Goal: Task Accomplishment & Management: Complete application form

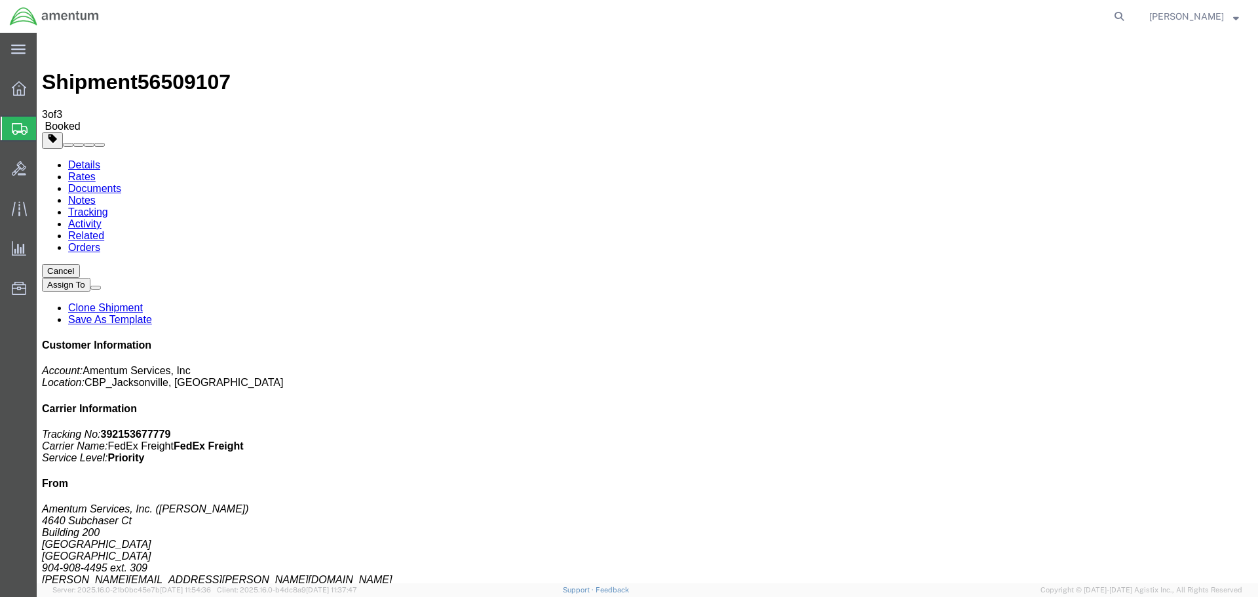
click at [1130, 7] on form at bounding box center [1119, 16] width 21 height 33
click at [1128, 14] on icon at bounding box center [1119, 16] width 18 height 18
paste input "DCO-25227-166909"
type input "DCO-25227-166909"
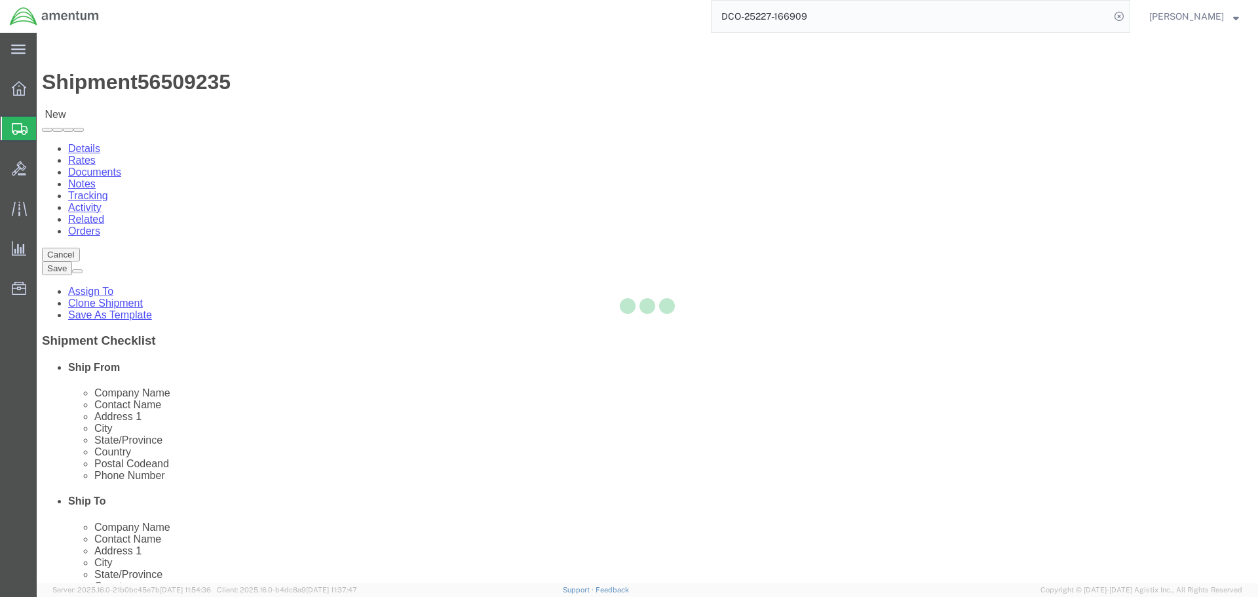
select select "49917"
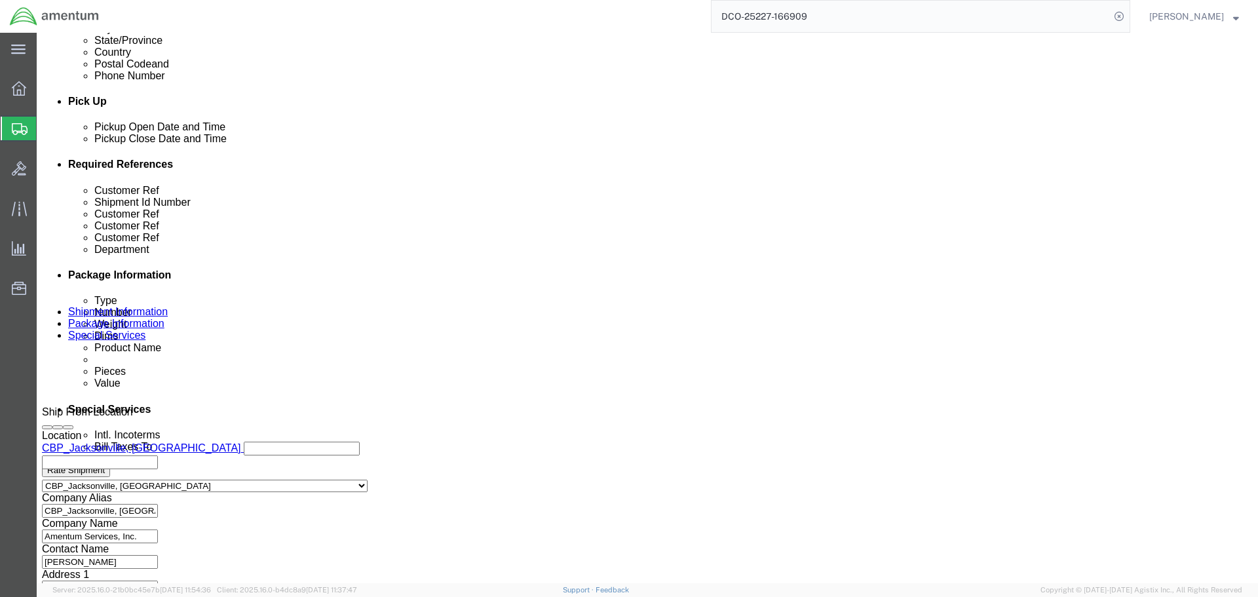
scroll to position [624, 0]
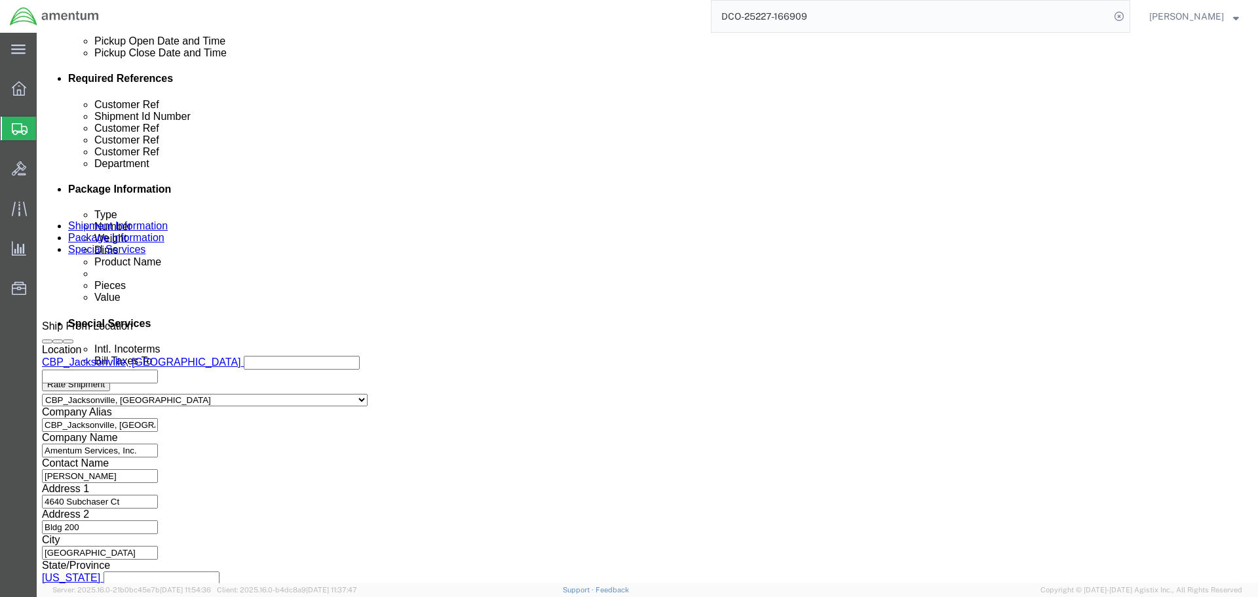
click button "Rate Shipment"
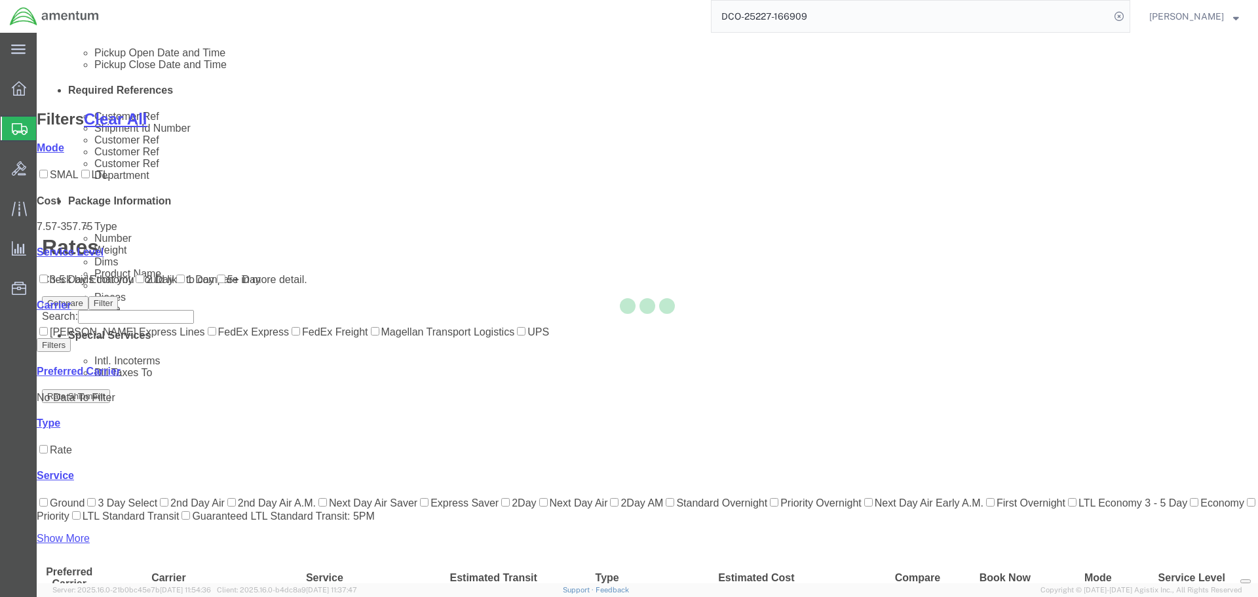
scroll to position [109, 0]
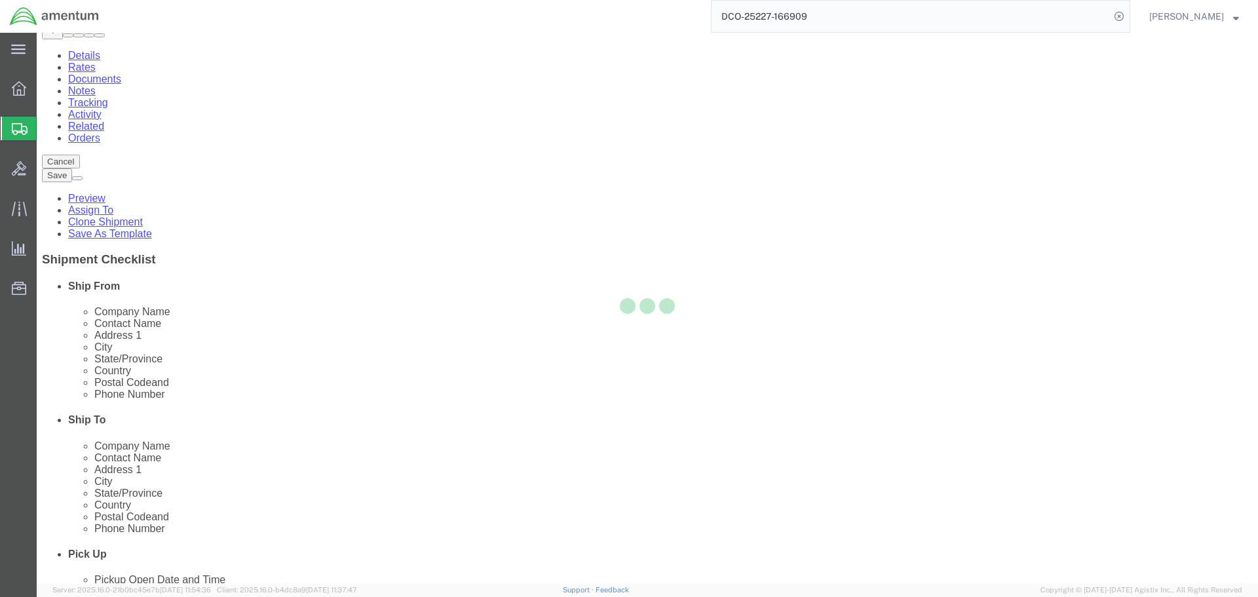
scroll to position [0, 0]
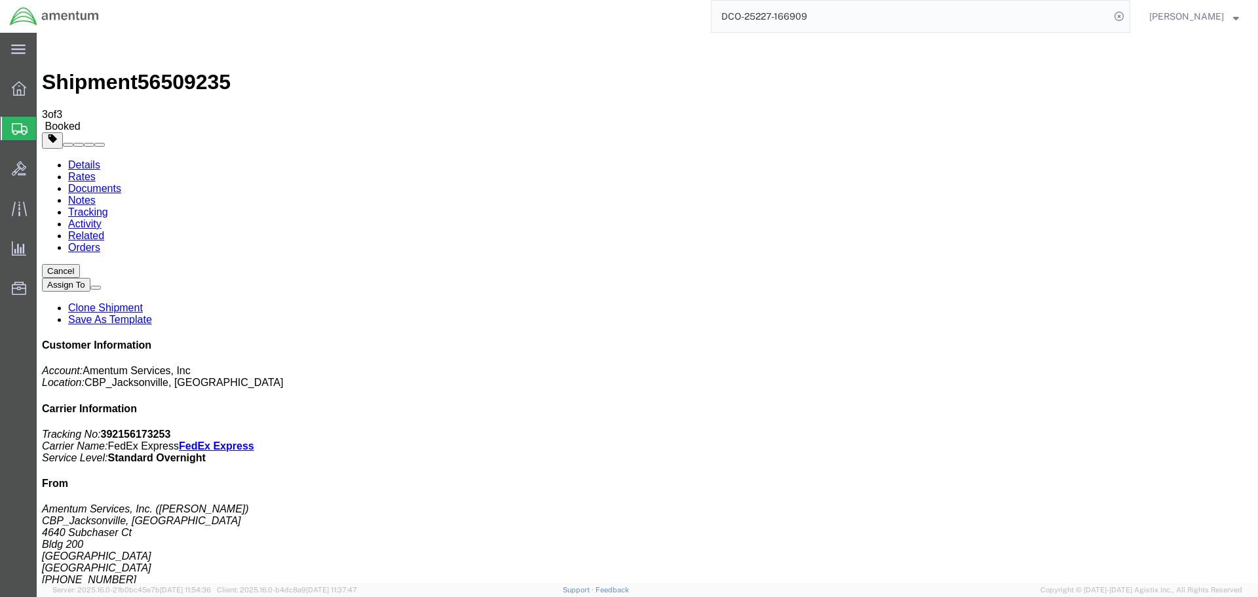
checkbox input "true"
click at [86, 159] on link "Details" at bounding box center [84, 164] width 32 height 11
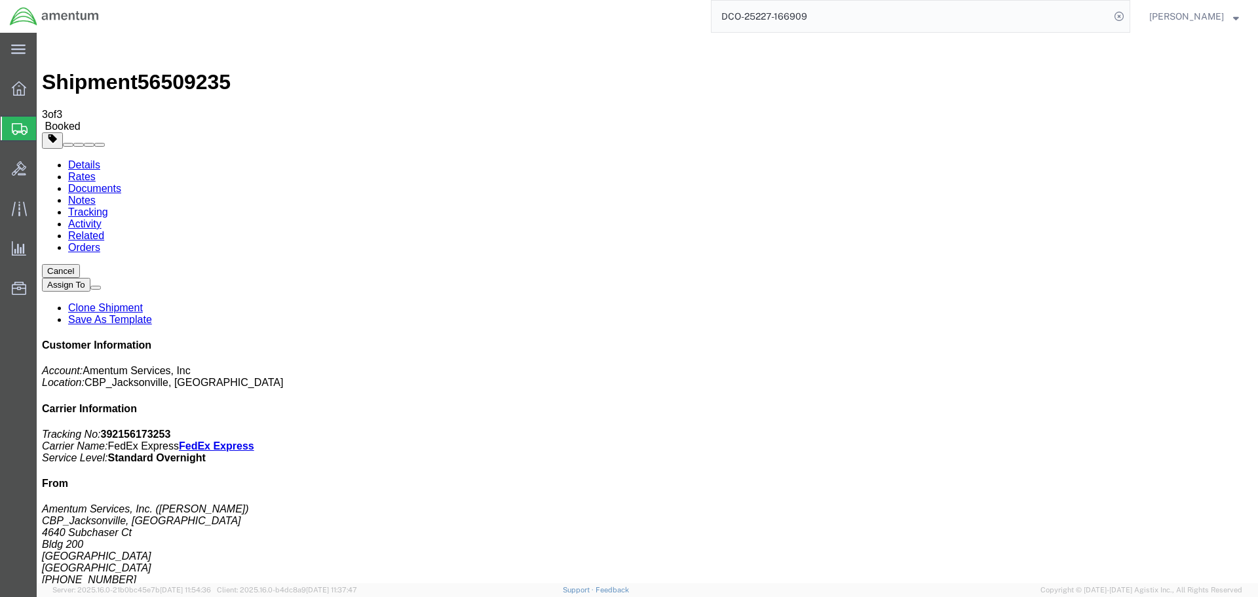
click at [0, 0] on span "Create Shipment" at bounding box center [0, 0] width 0 height 0
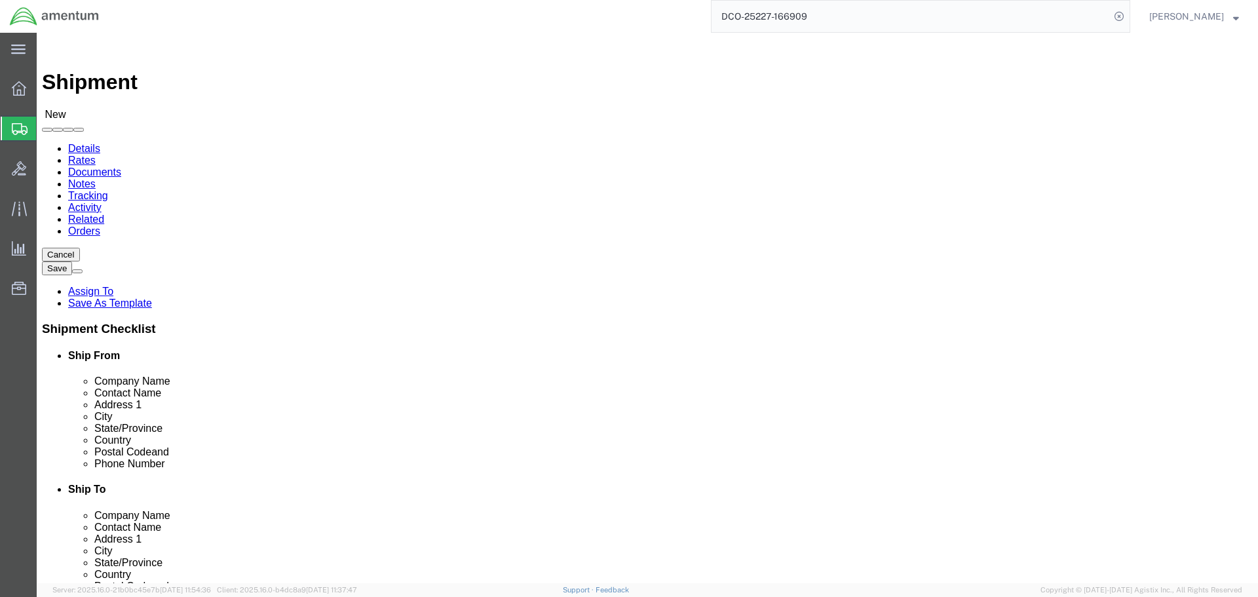
type input "SER"
select select "49917"
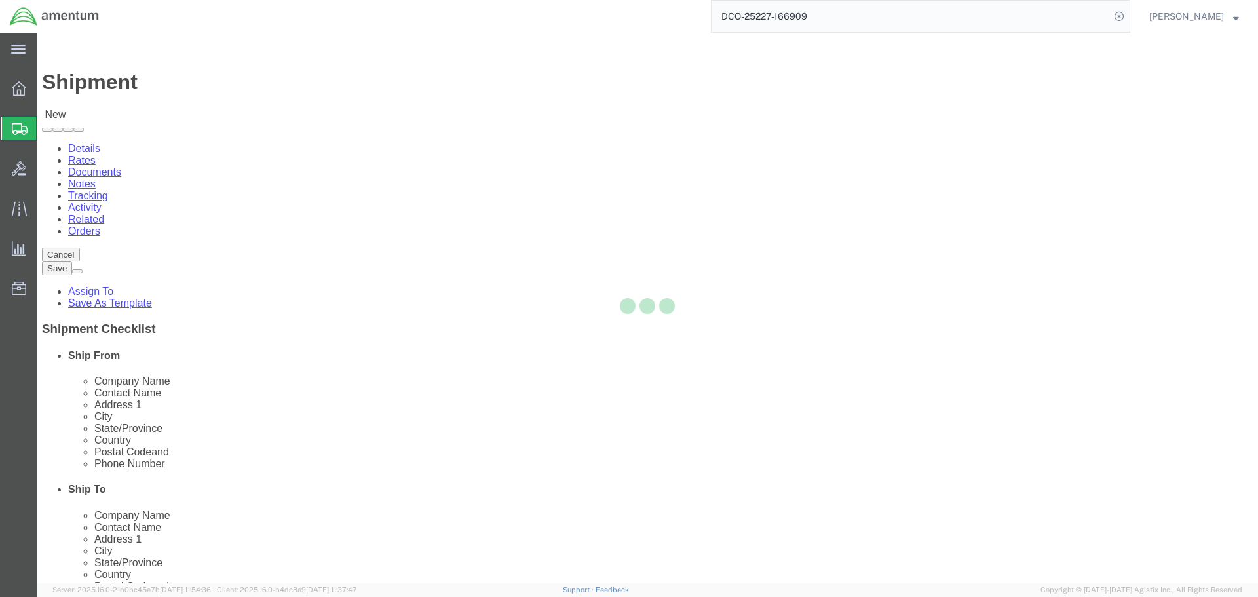
select select "FL"
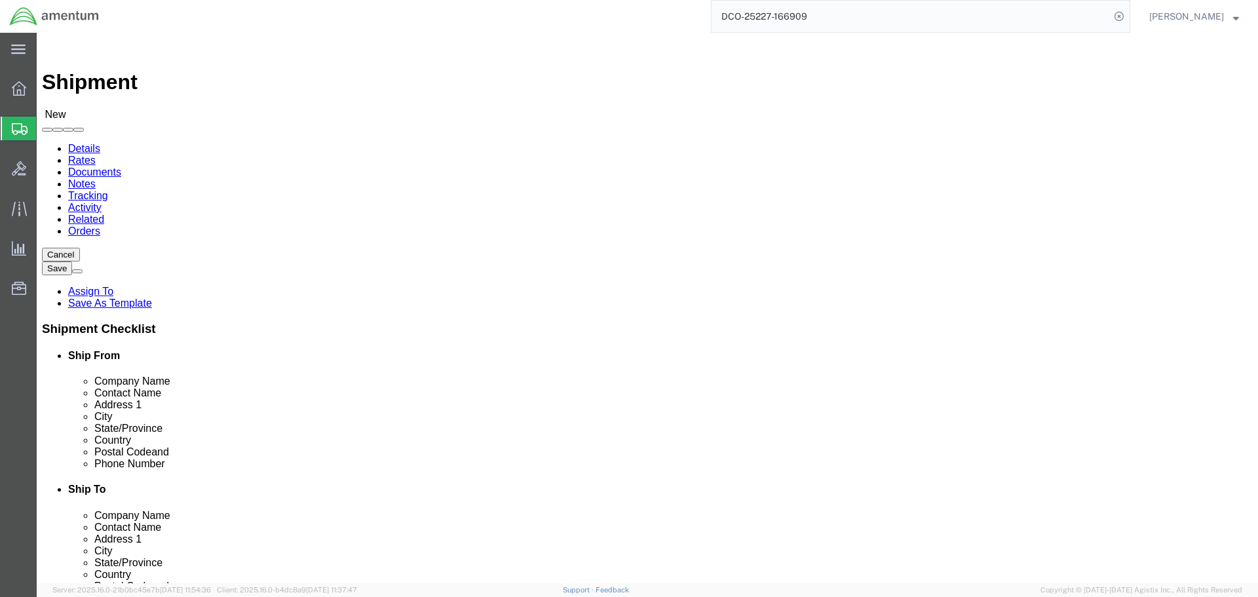
scroll to position [2390, 0]
type input "[PERSON_NAME]"
click input "text"
type input "[PERSON_NAME]"
click p "- Amentum Services, Inc. - ([PERSON_NAME]) [STREET_ADDRESS] , 12:00 AM - 12:00 …"
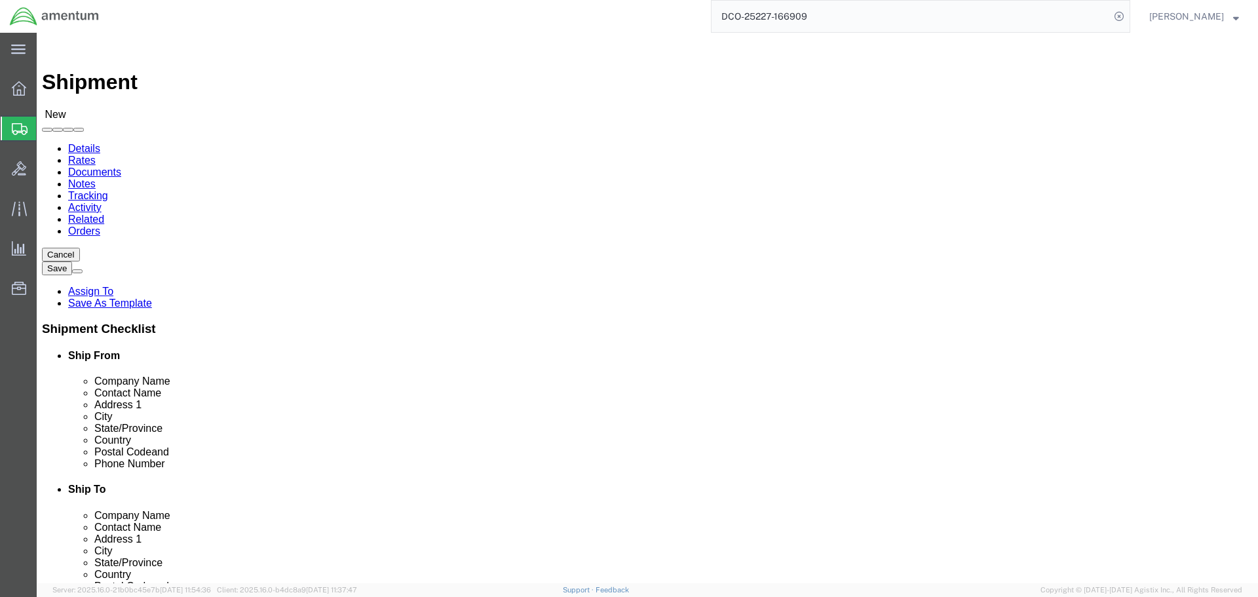
select select "FL"
type input "[PERSON_NAME]"
click input "text"
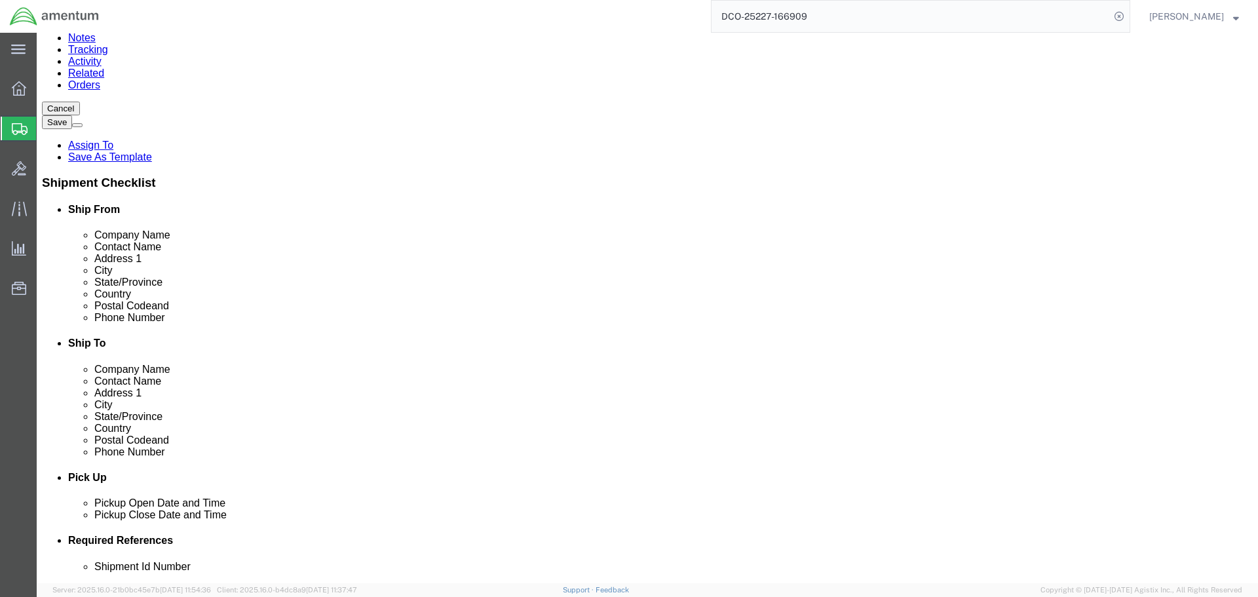
scroll to position [0, 0]
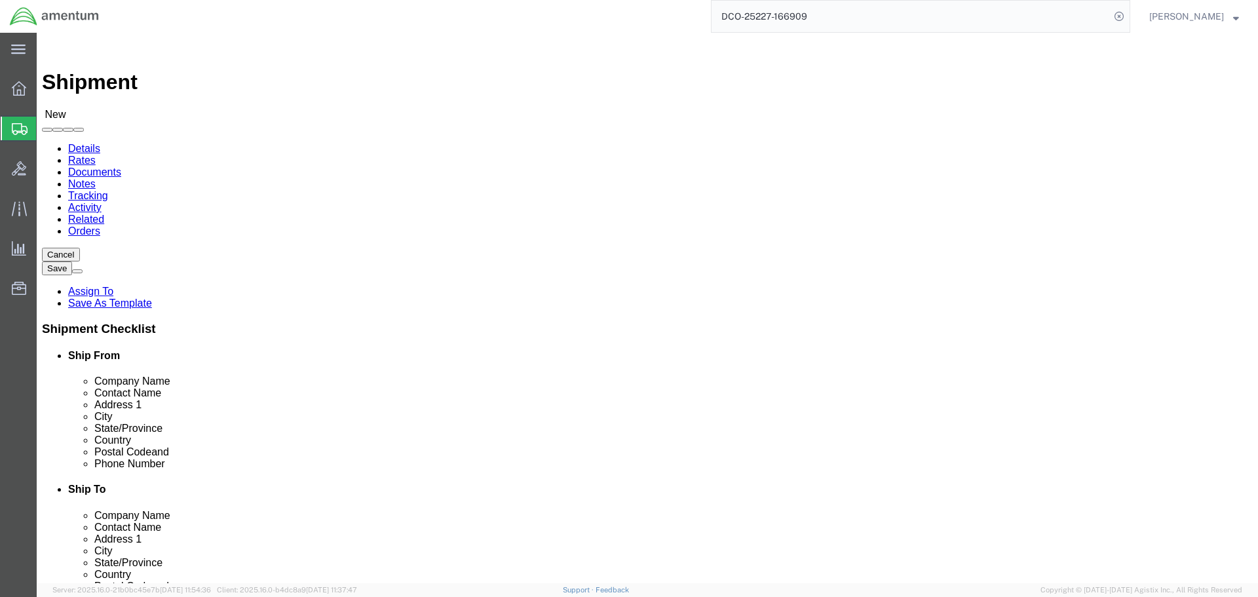
click input "[PERSON_NAME]"
click div "Ship From Location Location [GEOGRAPHIC_DATA], [GEOGRAPHIC_DATA] Select My Prof…"
click div "Address 2"
click input "[PERSON_NAME] sc"
drag, startPoint x: 178, startPoint y: 269, endPoint x: 102, endPoint y: 262, distance: 76.3
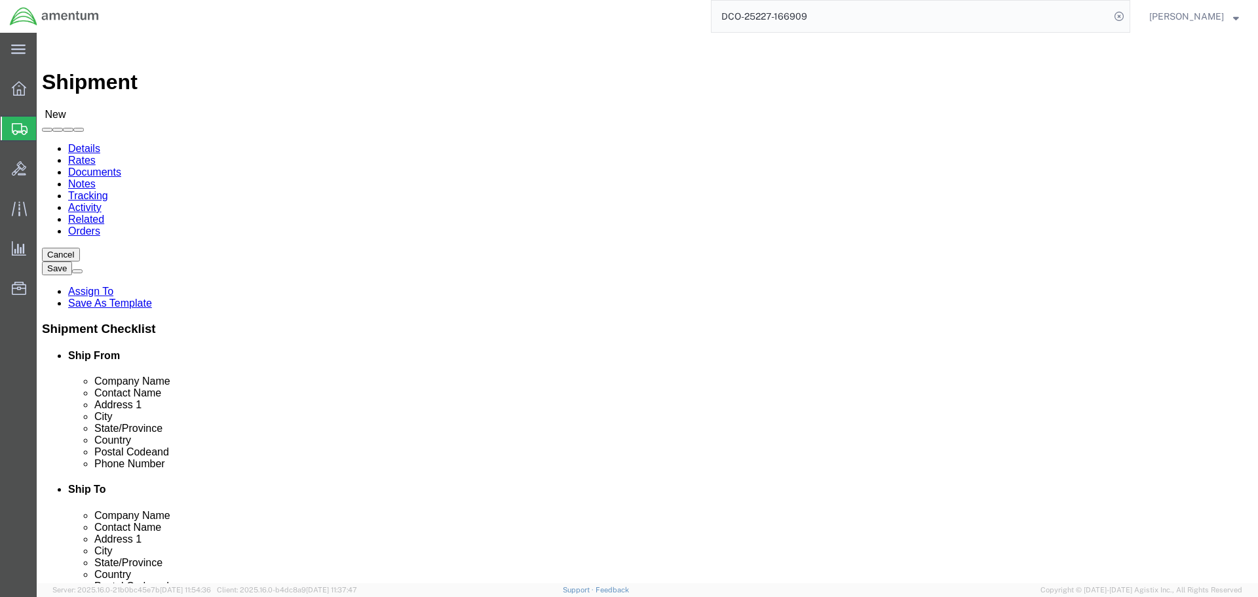
click div "Contact Name [PERSON_NAME] sc [PERSON_NAME] sc"
type input "[PERSON_NAME]"
click button "Cancel"
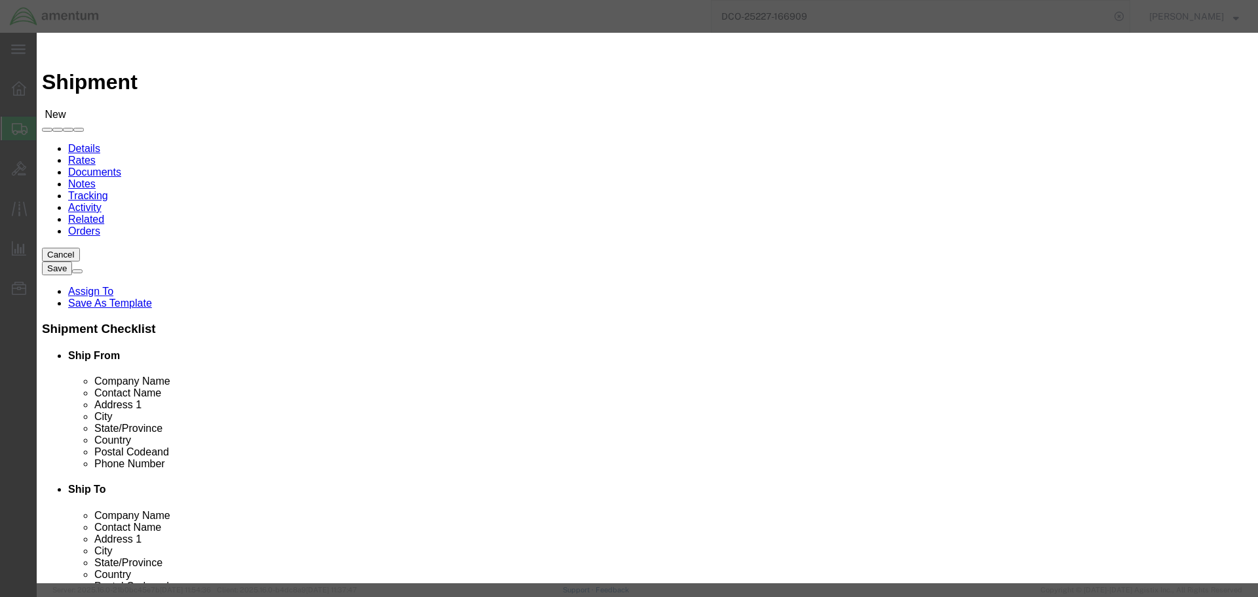
click button "Yes"
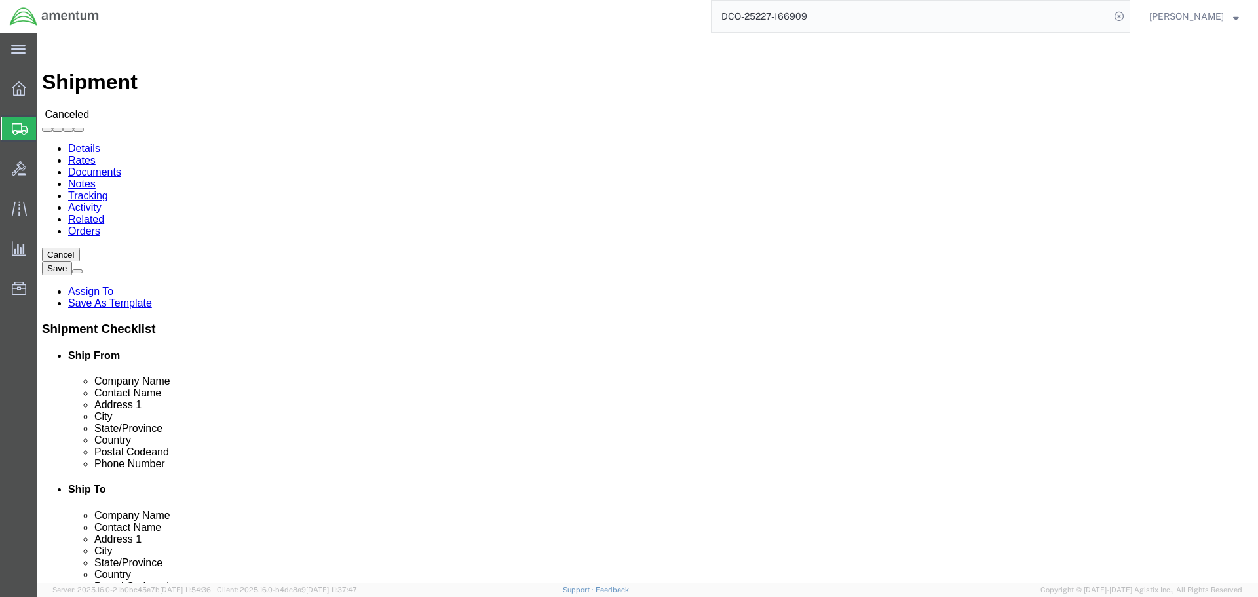
click input "text"
type input "[PERSON_NAME]"
type input "eja"
select select "49930"
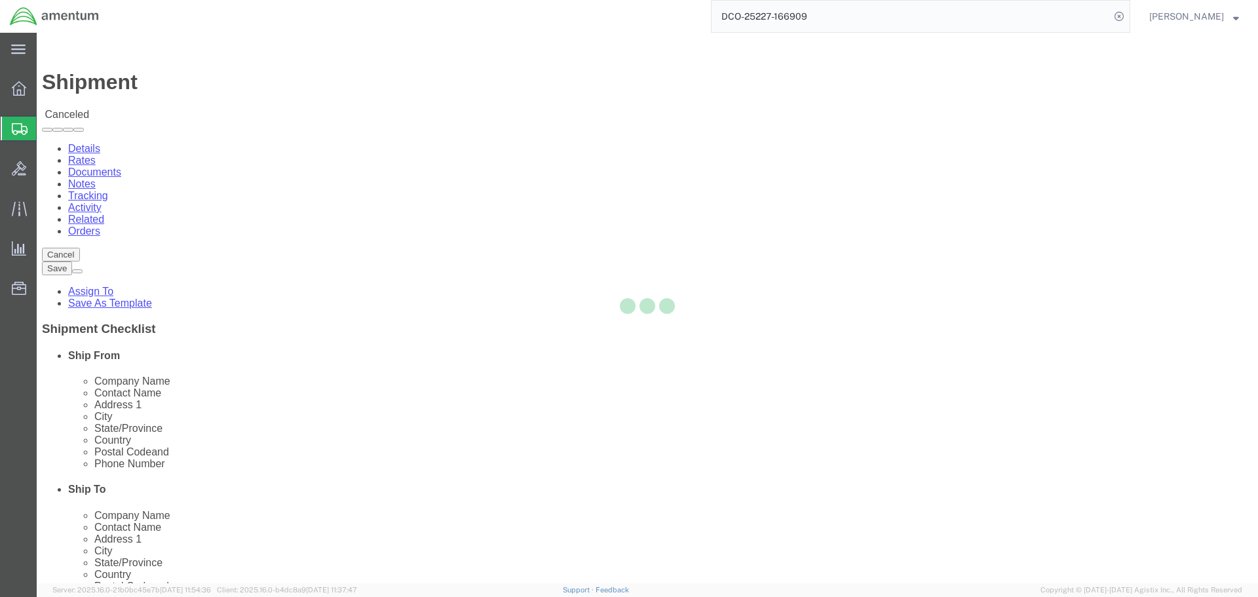
type input "Amentum Services, Inc."
type input "Hangar 1002, [GEOGRAPHIC_DATA]"
type input "[GEOGRAPHIC_DATA]"
type input "32212"
type input "[PHONE_NUMBER]"
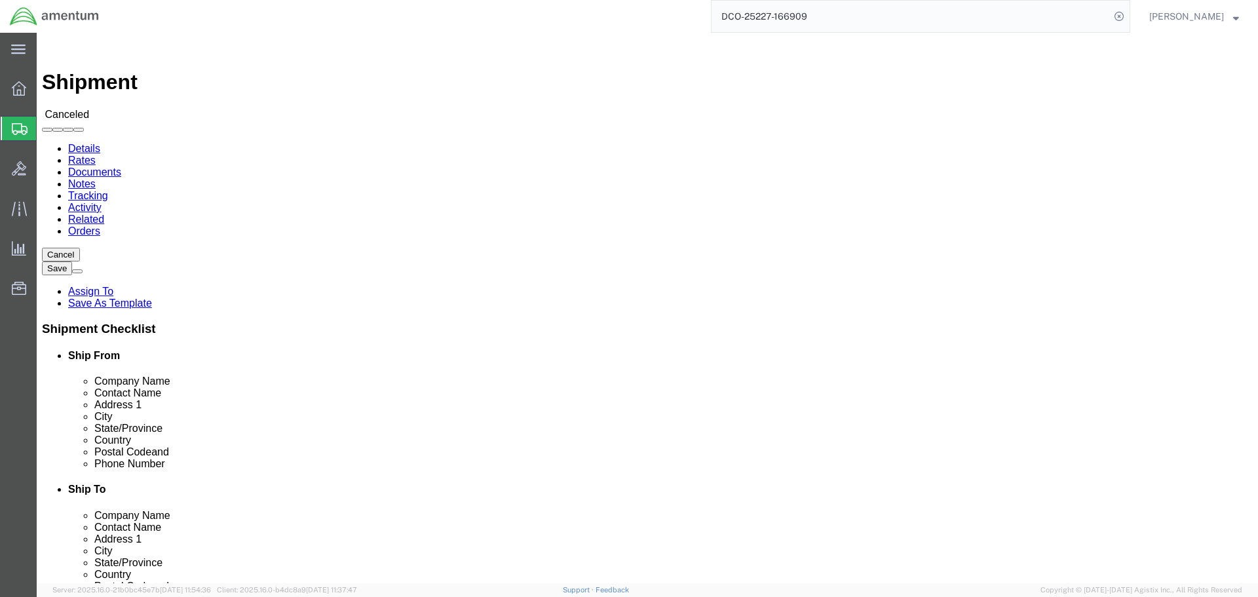
select select "FL"
click div "Ship To Location Location CBP_Jacksonville, [GEOGRAPHIC_DATA] Select My Profile…"
click input "text"
